Goal: Task Accomplishment & Management: Complete application form

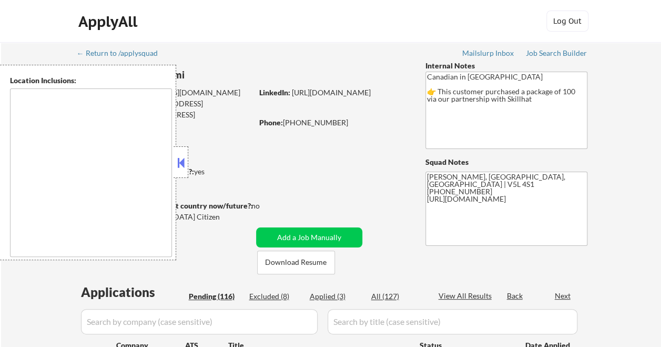
type textarea "country:[GEOGRAPHIC_DATA]"
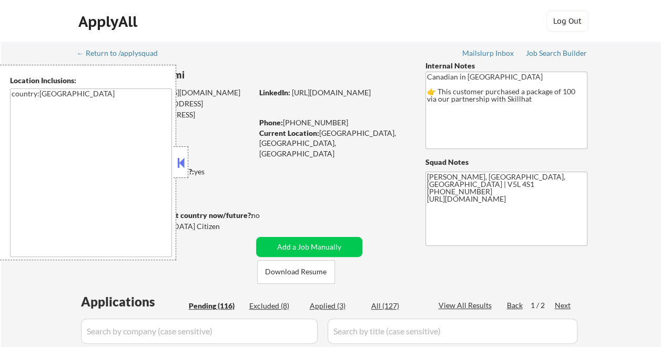
select select ""pending""
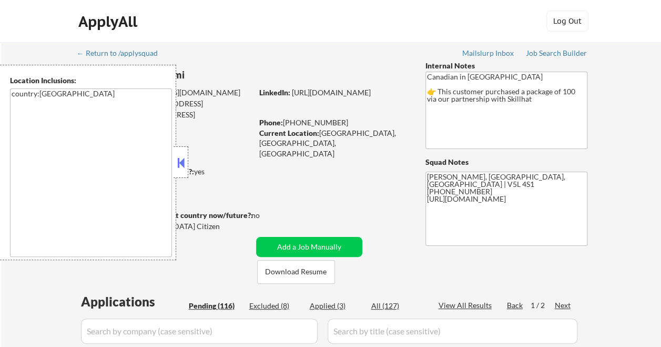
select select ""pending""
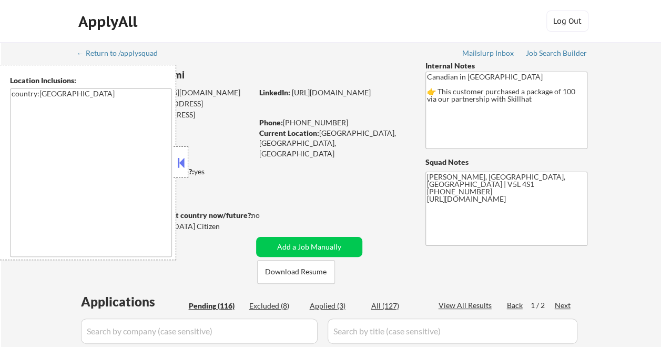
select select ""pending""
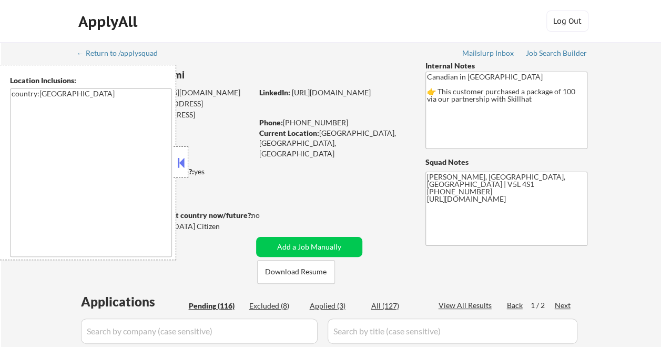
select select ""pending""
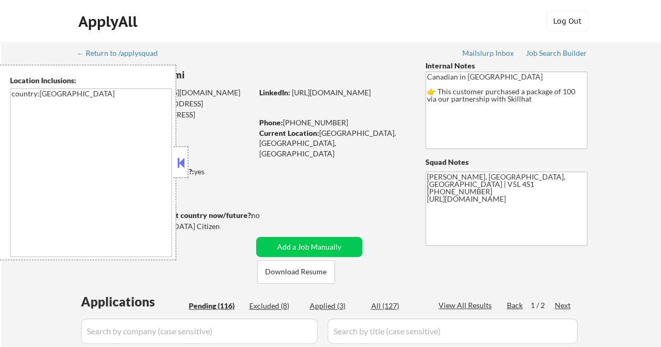
select select ""pending""
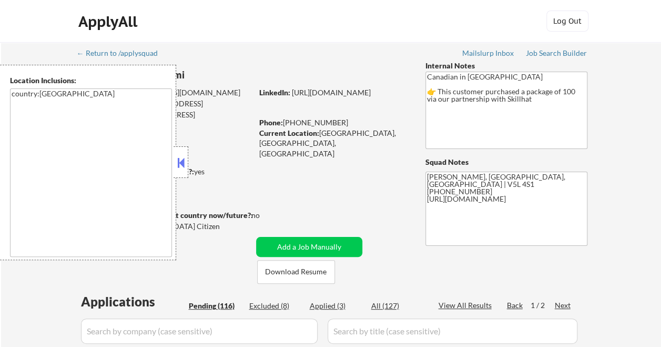
select select ""pending""
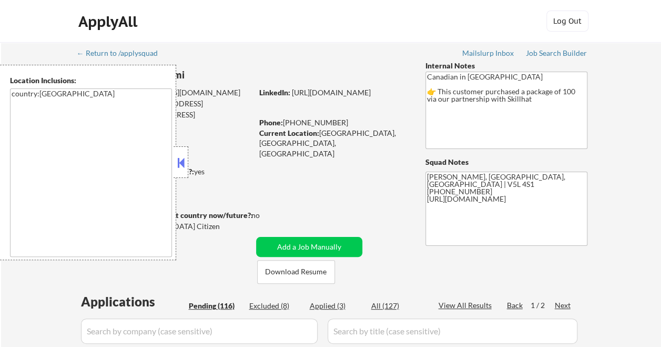
select select ""pending""
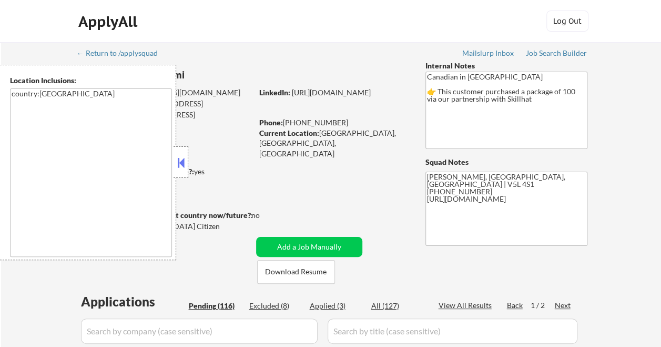
select select ""pending""
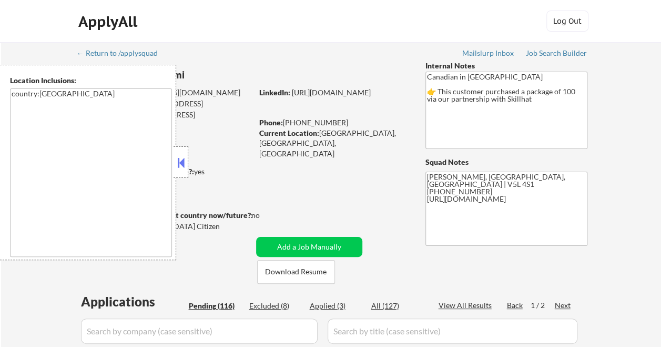
select select ""pending""
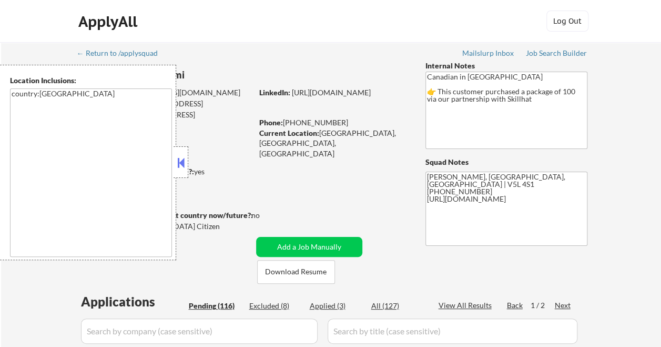
select select ""pending""
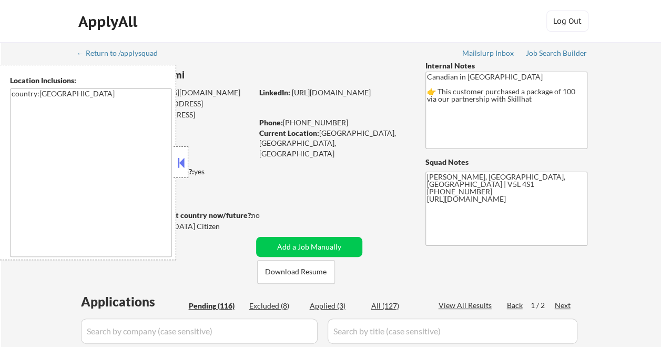
select select ""pending""
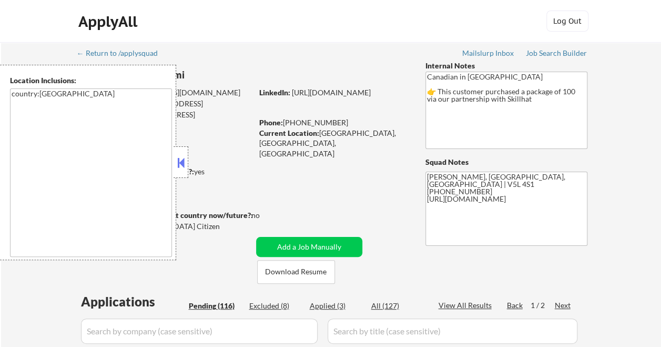
select select ""pending""
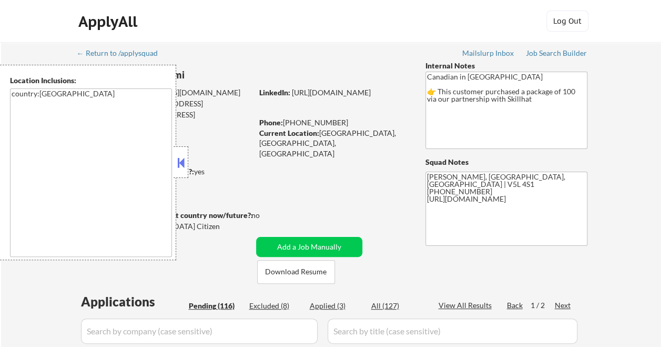
select select ""pending""
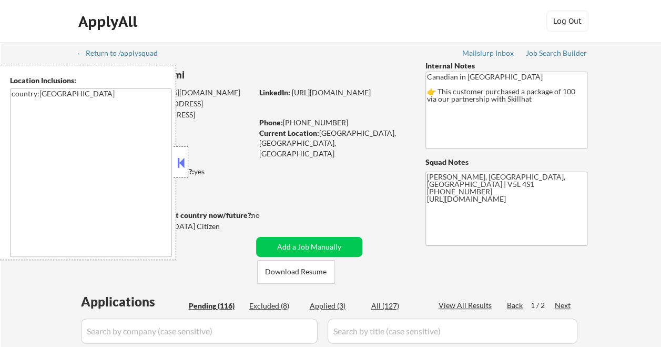
select select ""pending""
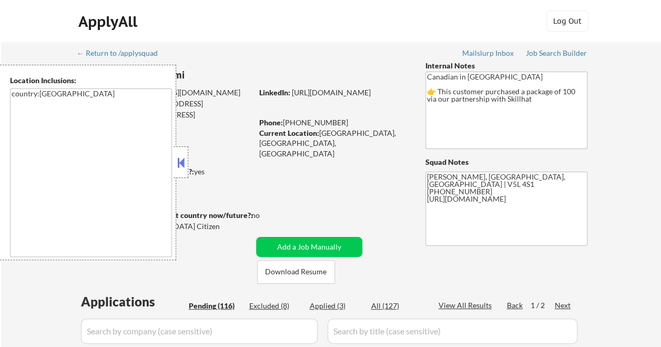
select select ""pending""
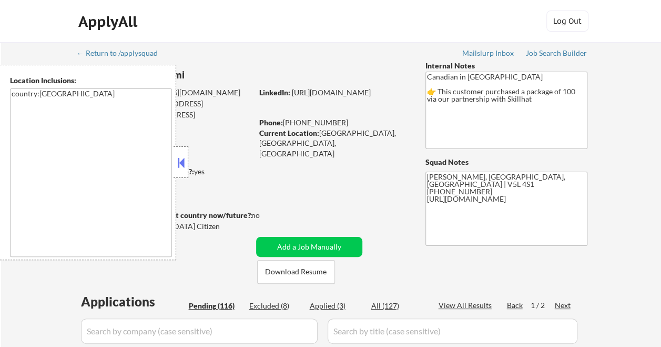
select select ""pending""
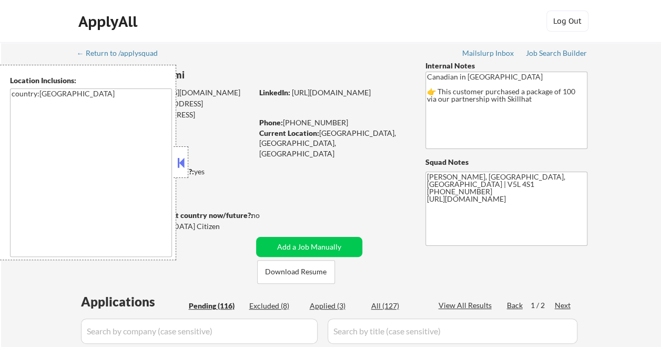
select select ""pending""
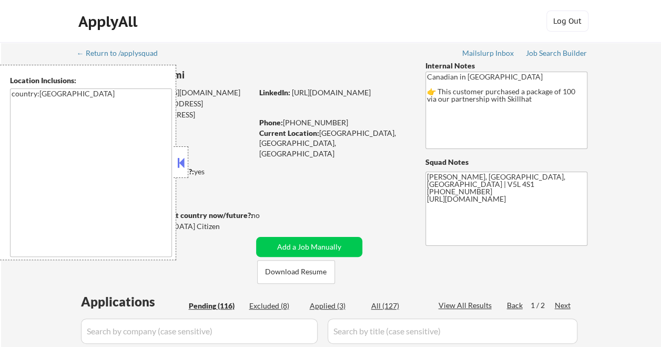
select select ""pending""
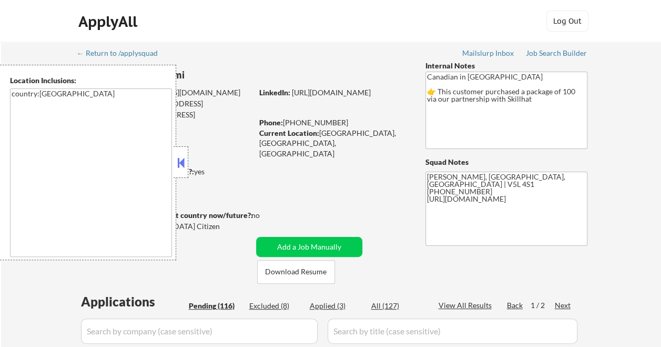
select select ""pending""
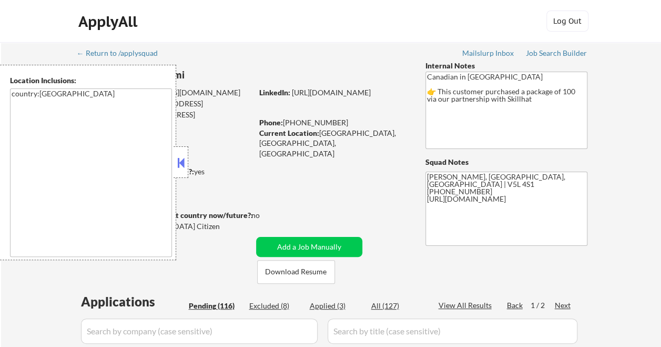
select select ""pending""
